Goal: Information Seeking & Learning: Learn about a topic

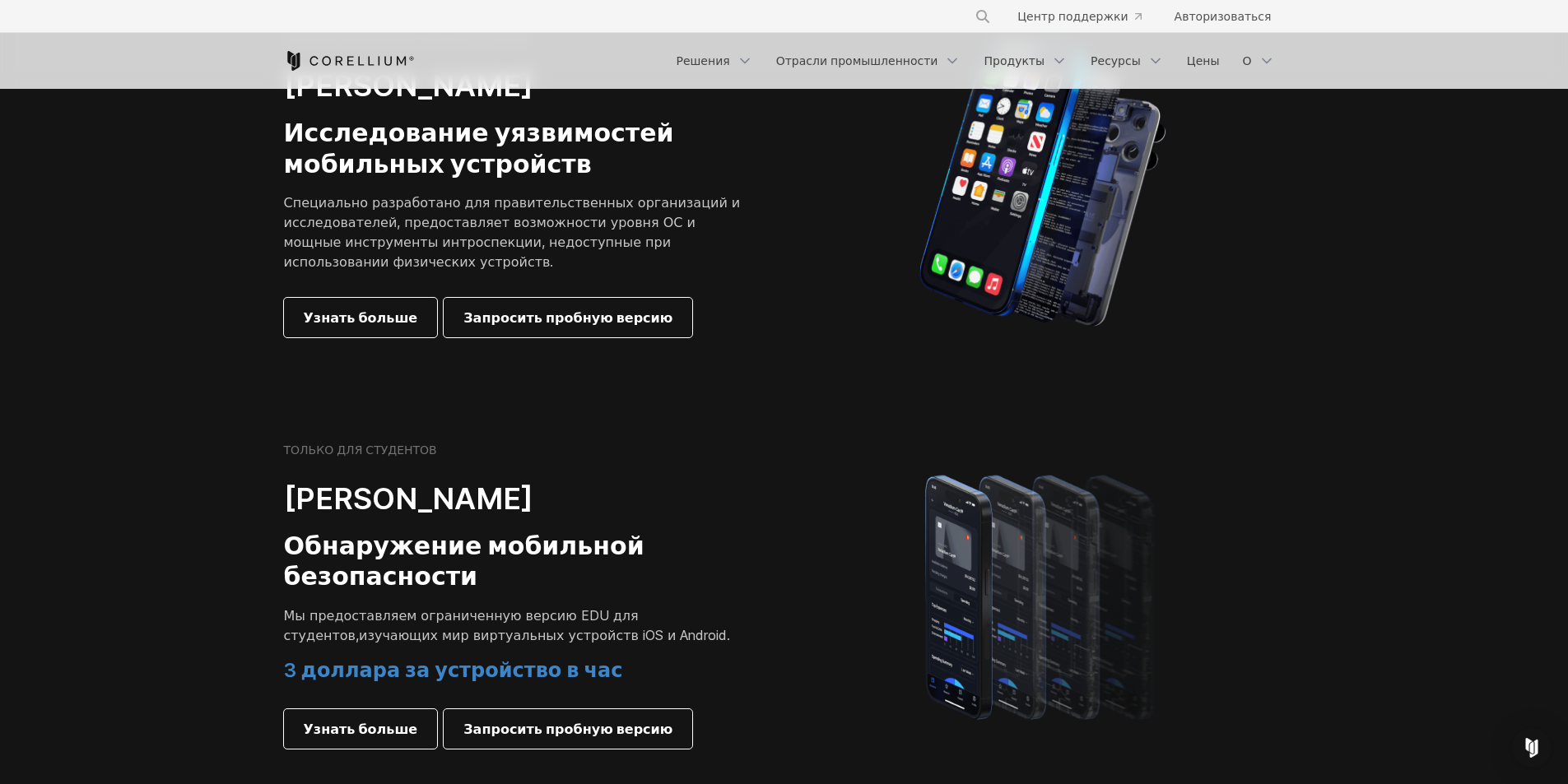
click at [1333, 253] on section "ДЛЯ ПРАВИТЕЛЬСТВА И ИССЛЕДОВАНИЙ Кореллиум Сокол Исследование уязвимостей мобил…" at bounding box center [784, 185] width 1568 height 413
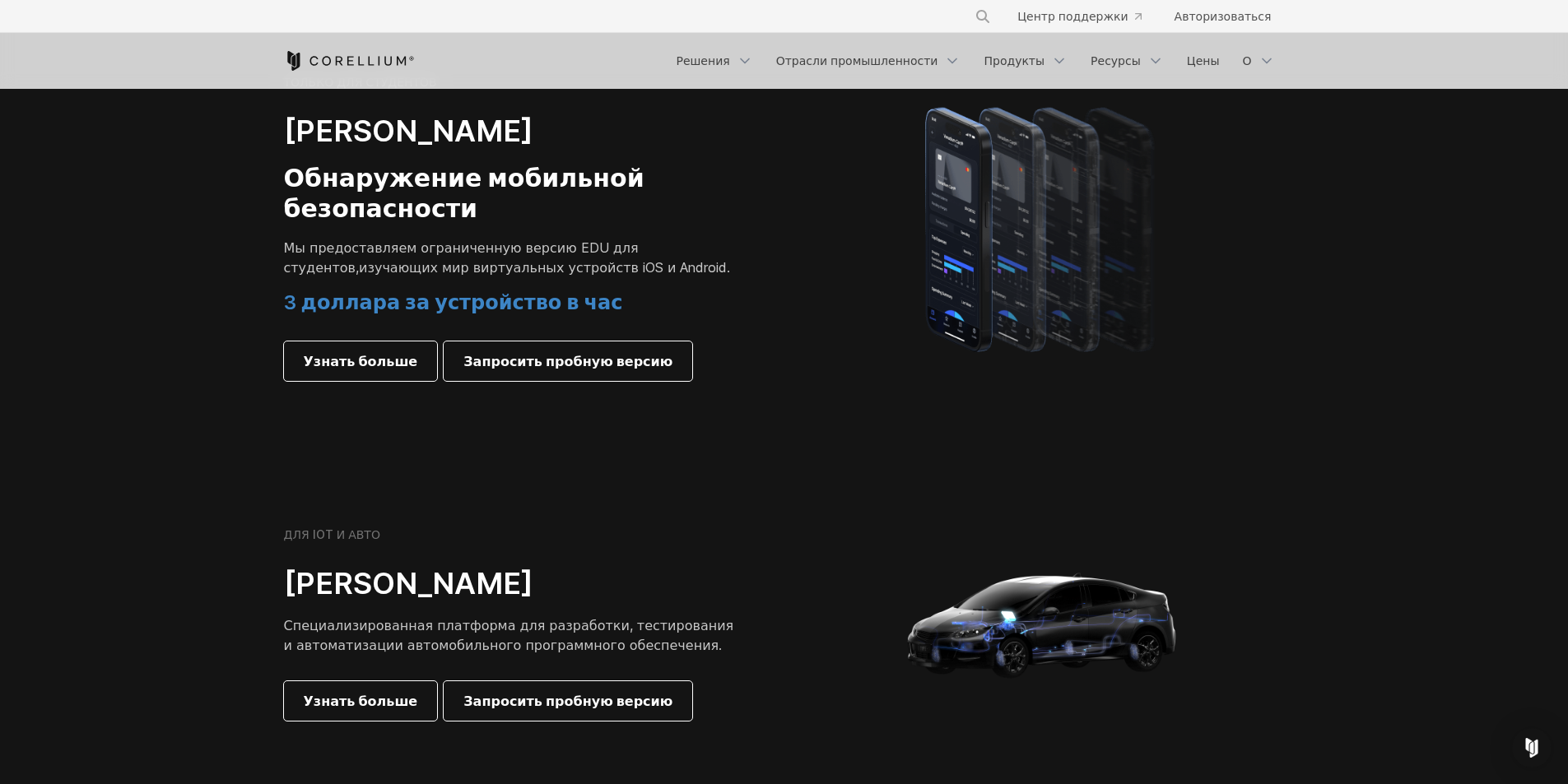
scroll to position [1563, 0]
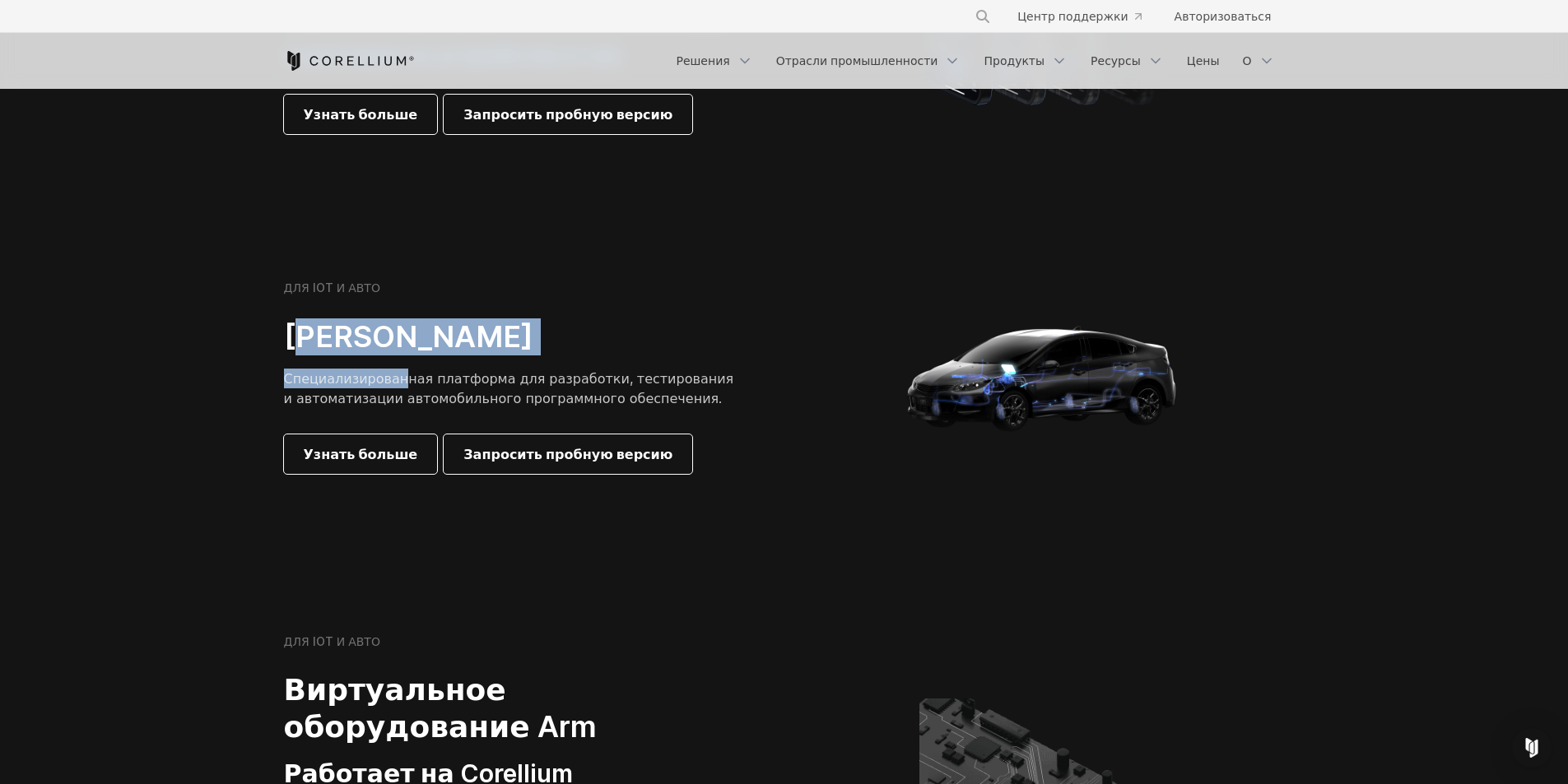
drag, startPoint x: 308, startPoint y: 296, endPoint x: 391, endPoint y: 311, distance: 84.3
click at [391, 311] on div "ДЛЯ IOT И АВТО Атлас Кореллия Специализированная платформа для разработки, тест…" at bounding box center [515, 377] width 461 height 193
click at [349, 370] on font "Специализированная платформа для разработки, тестирования и автоматизации автом…" at bounding box center [509, 388] width 450 height 37
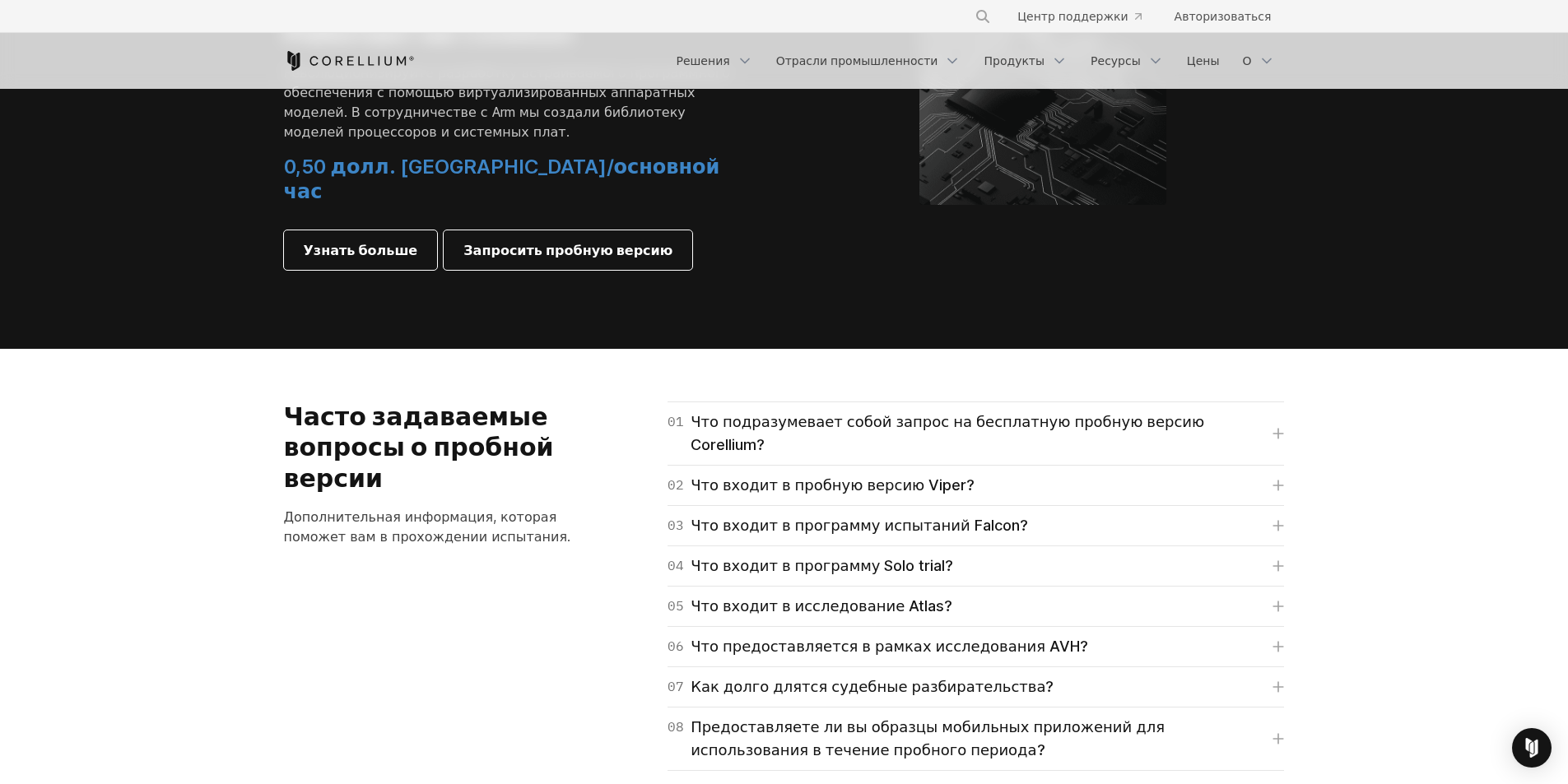
scroll to position [2386, 0]
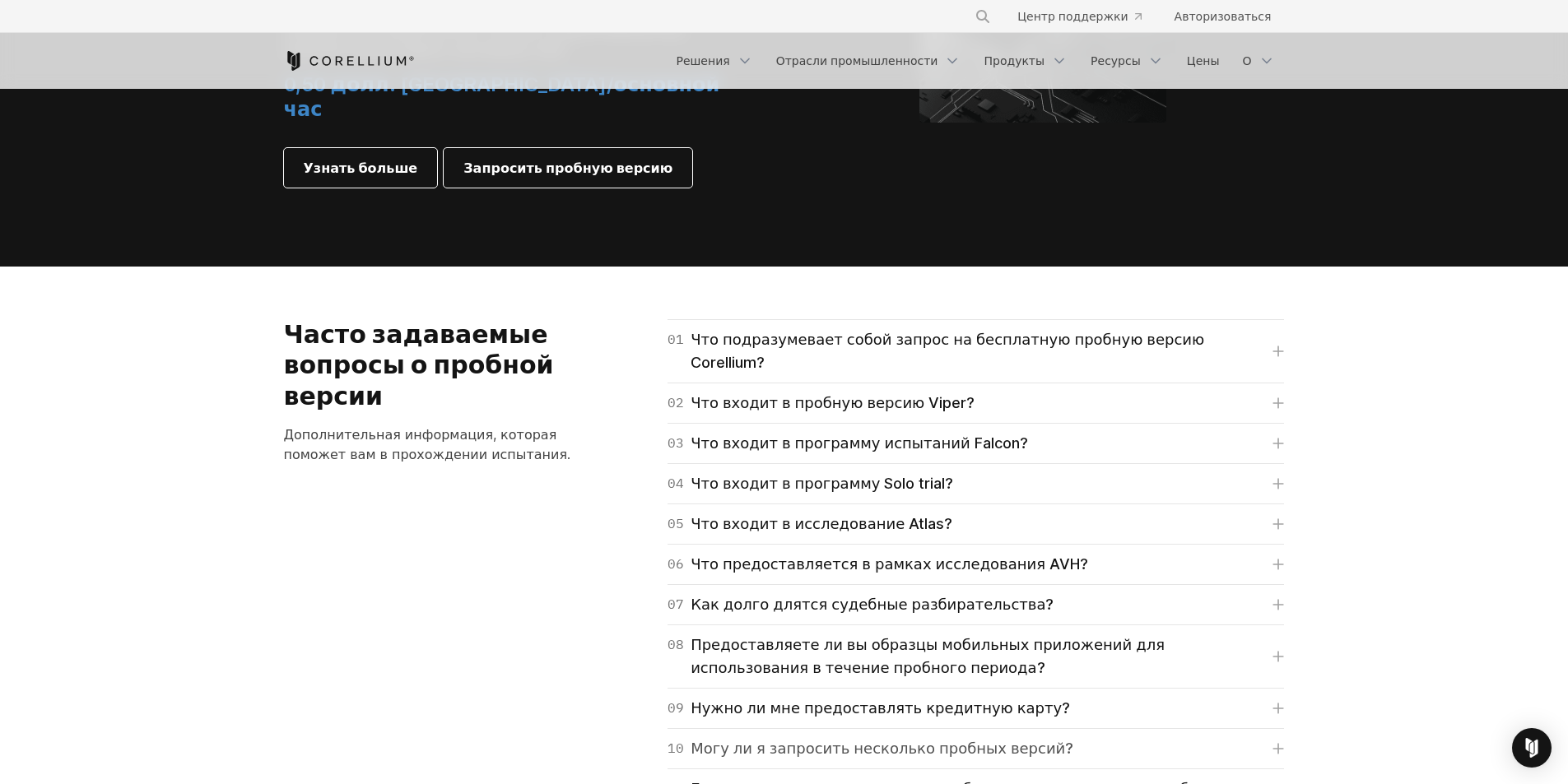
click at [732, 740] on font "Могу ли я запросить несколько пробных версий?" at bounding box center [882, 748] width 383 height 17
click at [744, 699] on font "Нужно ли мне предоставлять кредитную карту?" at bounding box center [881, 707] width 379 height 17
click at [741, 596] on font "Как долго длятся судебные разбирательства?" at bounding box center [872, 605] width 363 height 17
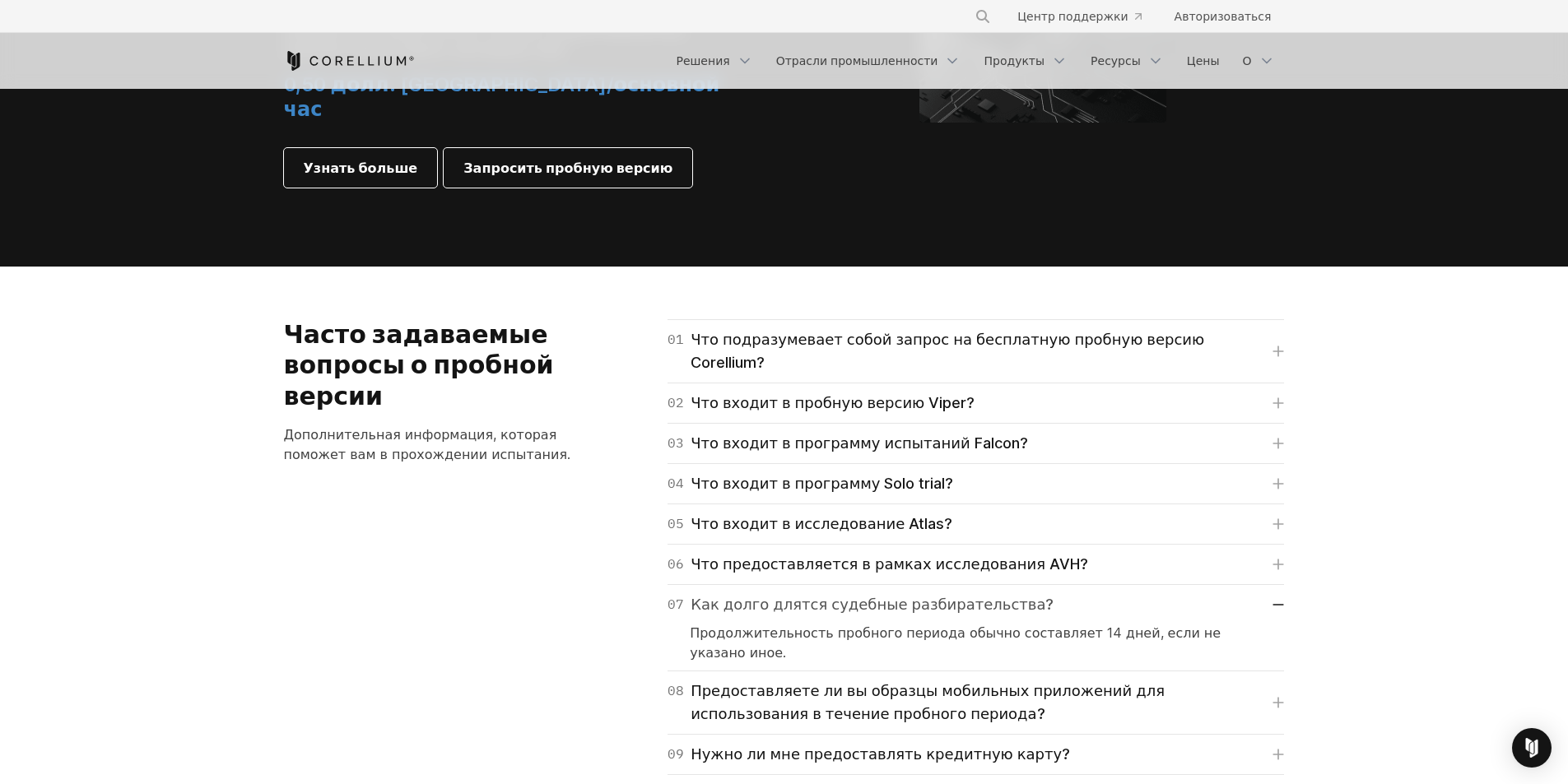
click at [741, 596] on font "Как долго длятся судебные разбирательства?" at bounding box center [872, 605] width 363 height 17
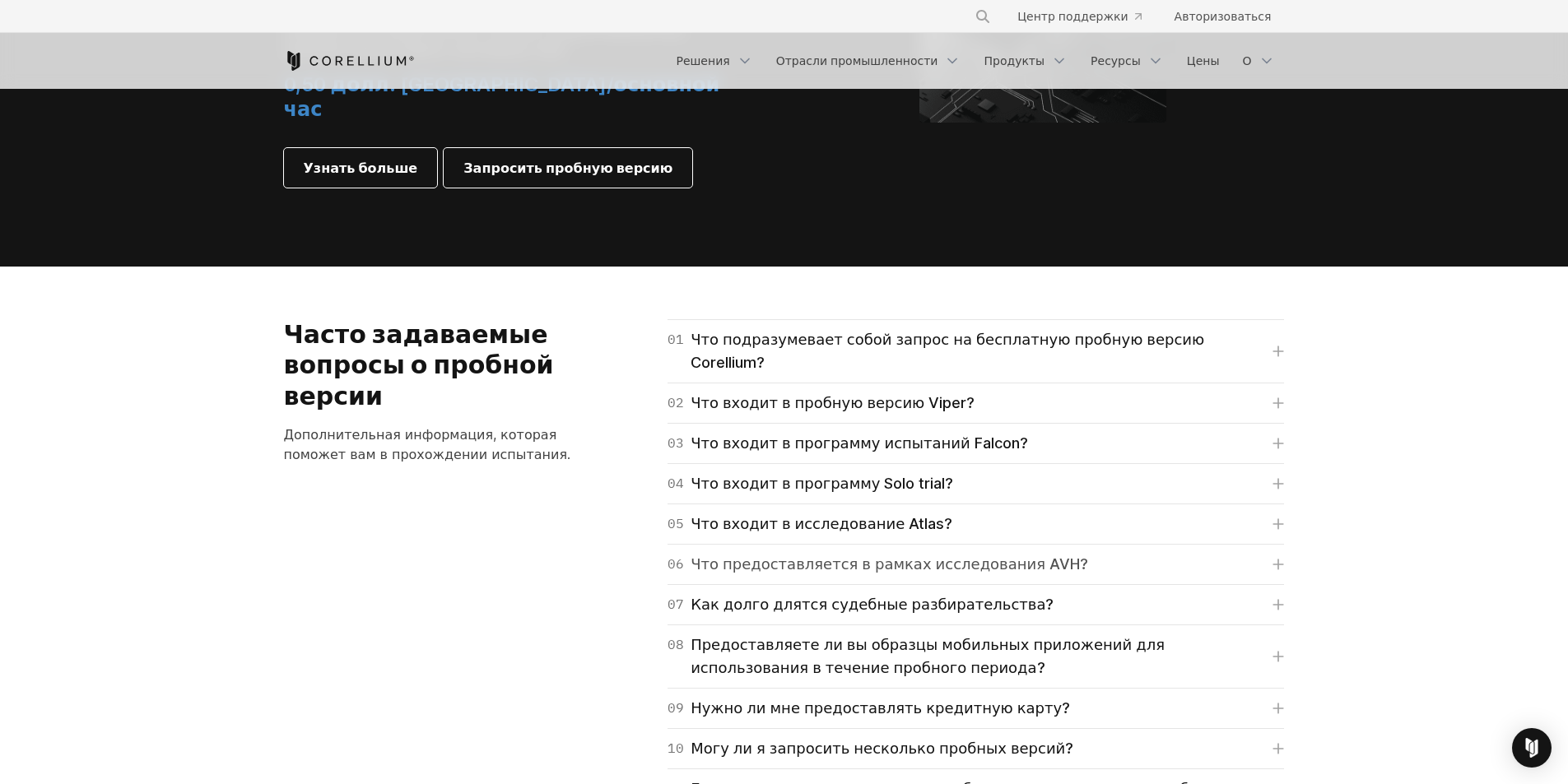
click at [763, 555] on font "Что предоставляется в рамках исследования AVH?" at bounding box center [889, 564] width 397 height 17
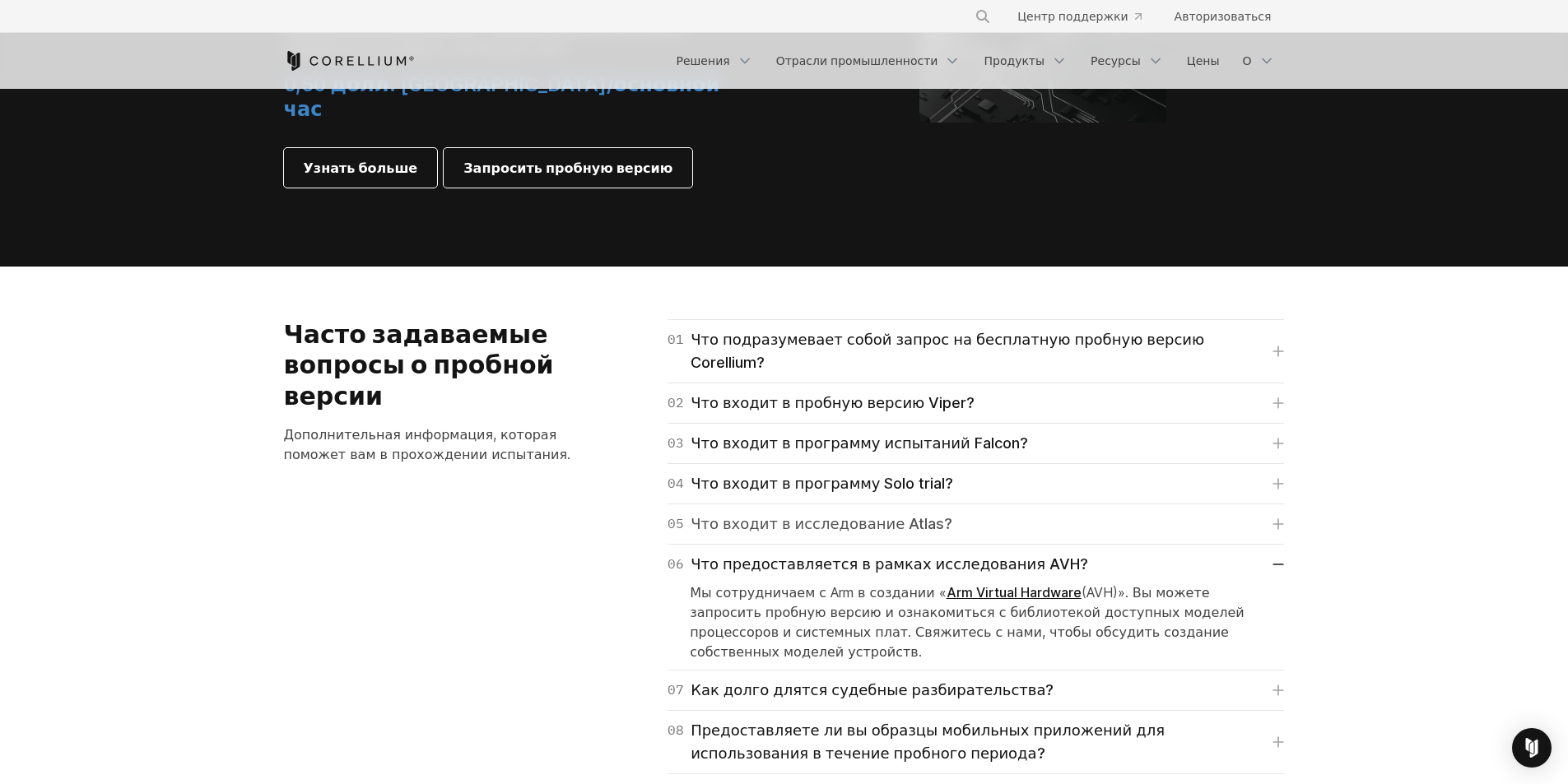
click at [774, 515] on font "Что входит в исследование Atlas?" at bounding box center [822, 524] width 262 height 17
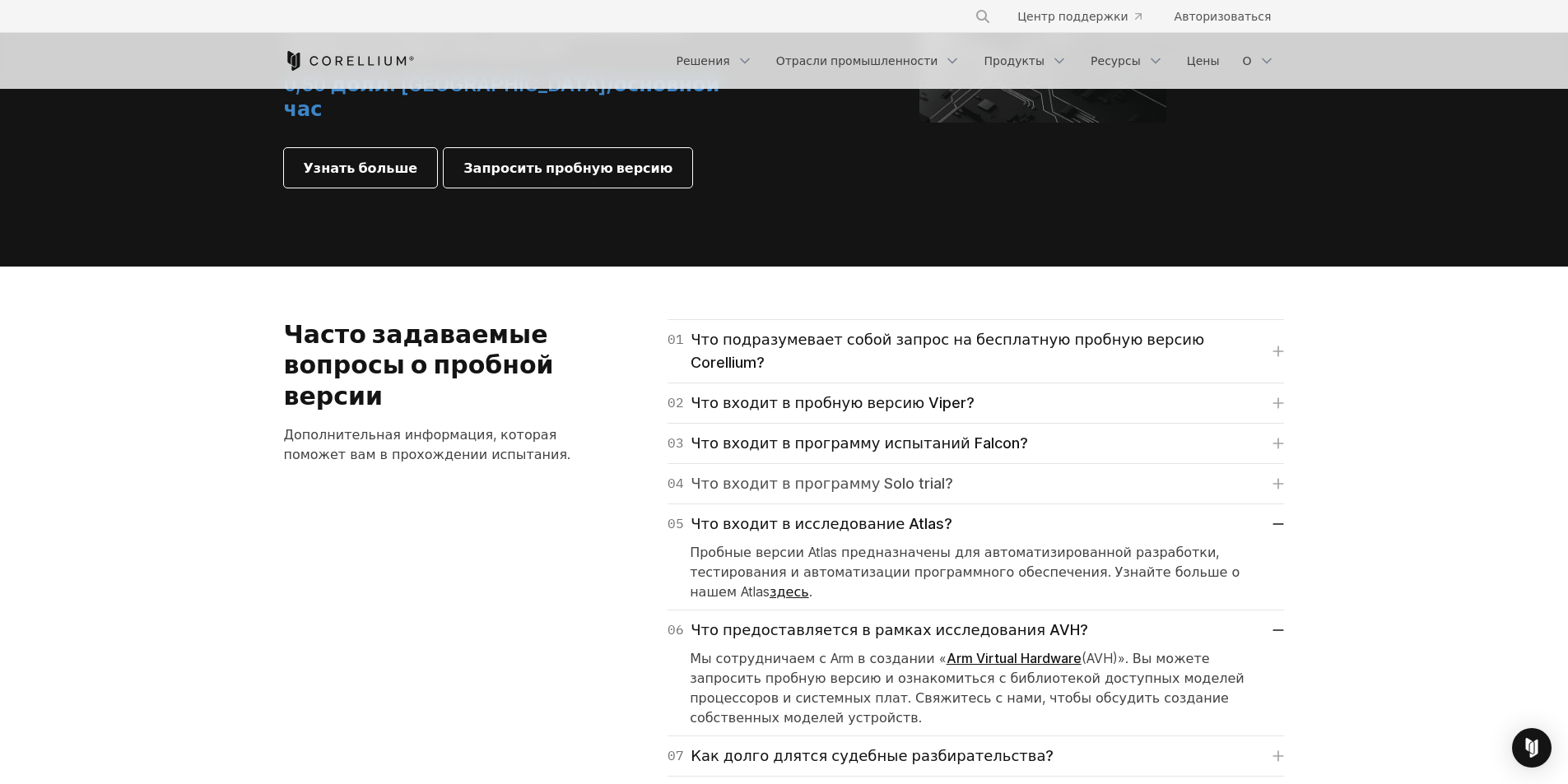
click at [779, 474] on font "Что входит в программу Solo trial?" at bounding box center [822, 483] width 263 height 17
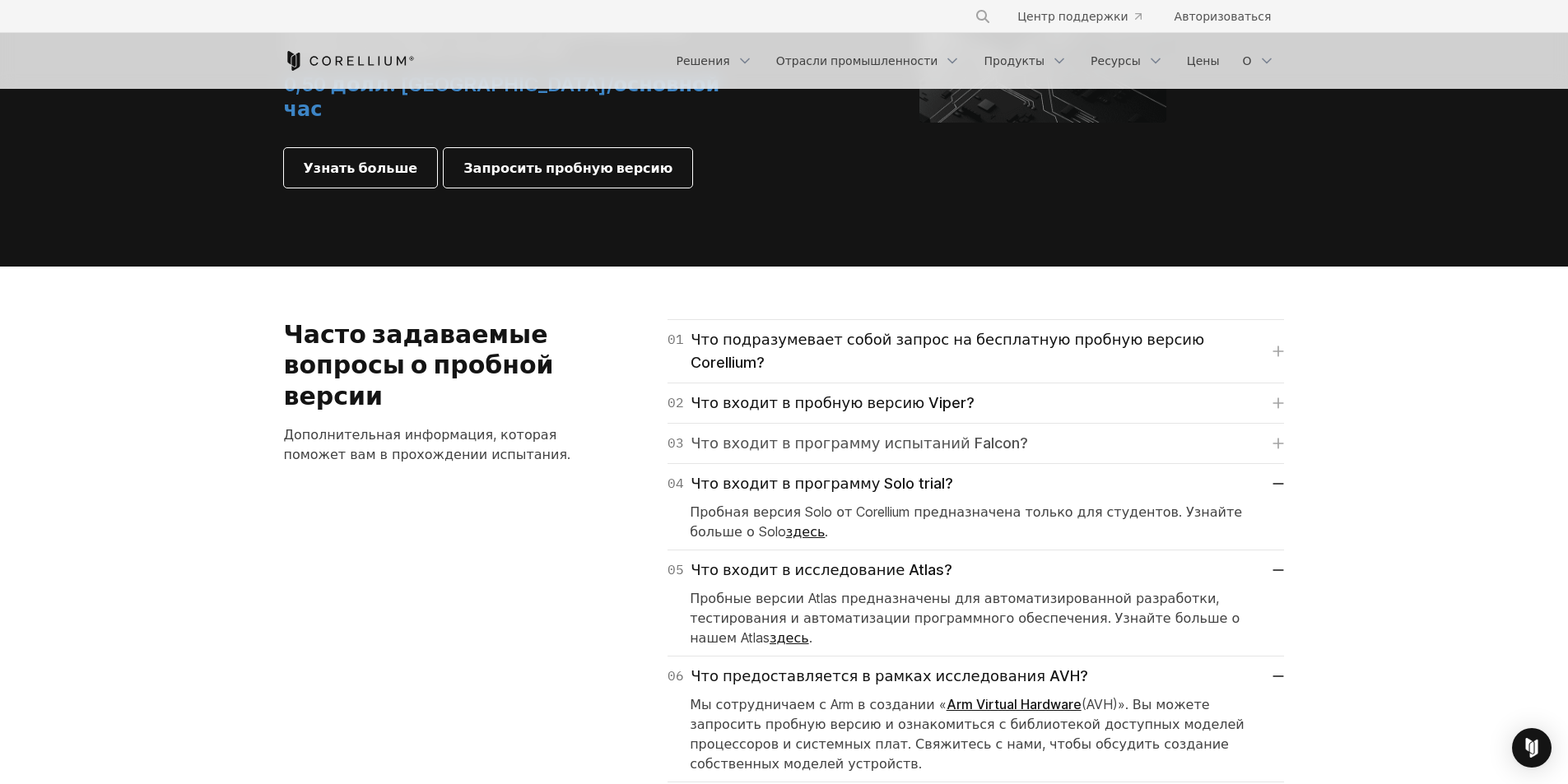
click at [784, 432] on font "Что входит в программу испытаний Falcon?" at bounding box center [859, 443] width 338 height 23
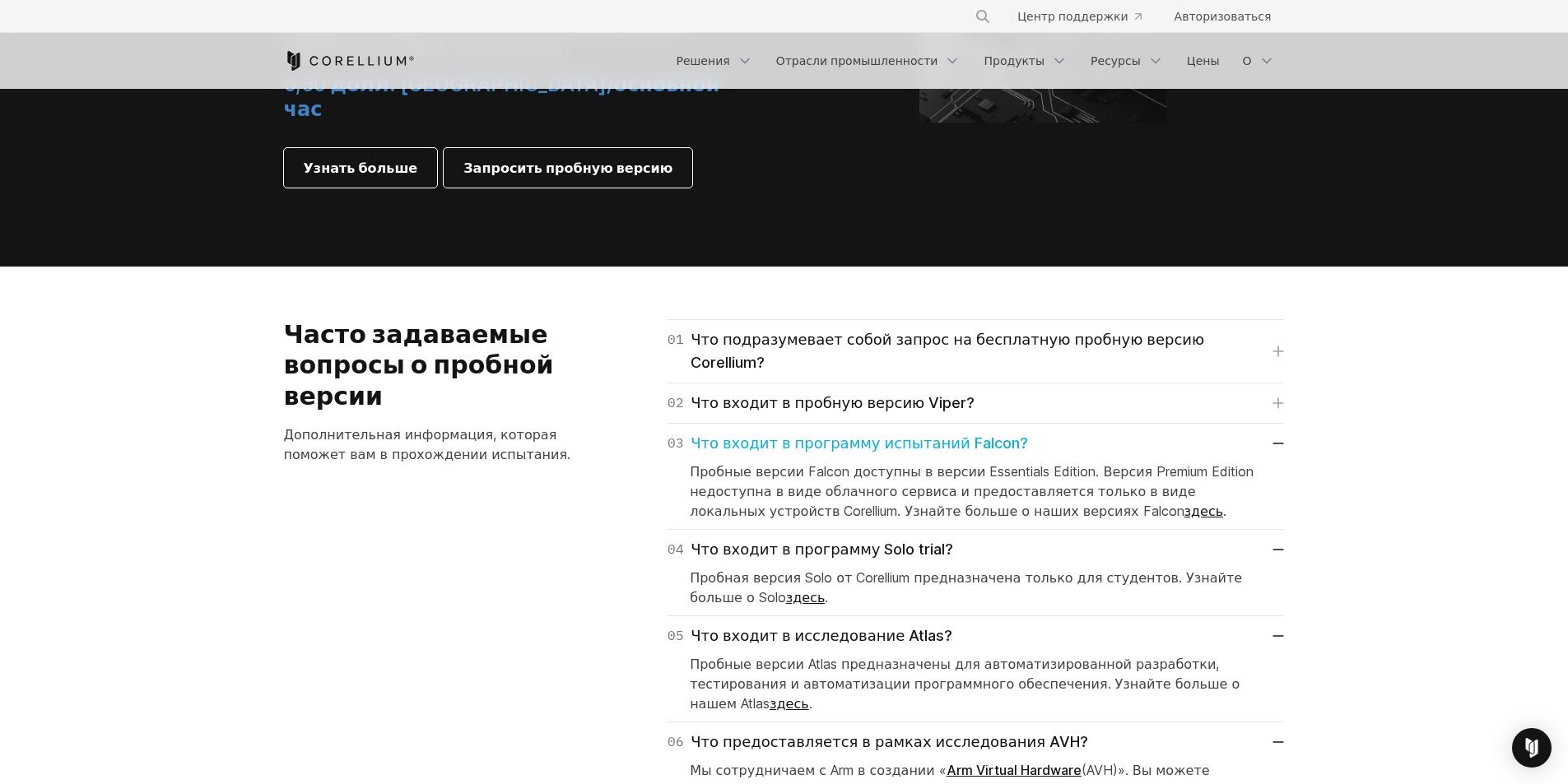
scroll to position [1701, 0]
